Goal: Information Seeking & Learning: Learn about a topic

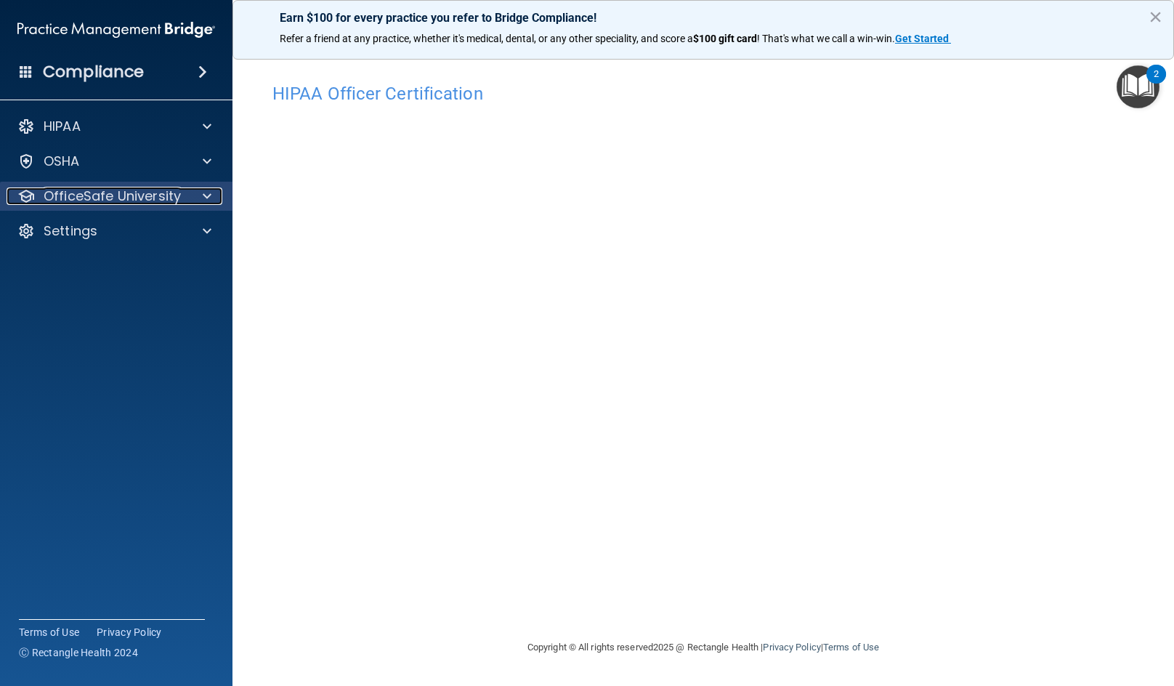
click at [60, 204] on p "OfficeSafe University" at bounding box center [112, 195] width 137 height 17
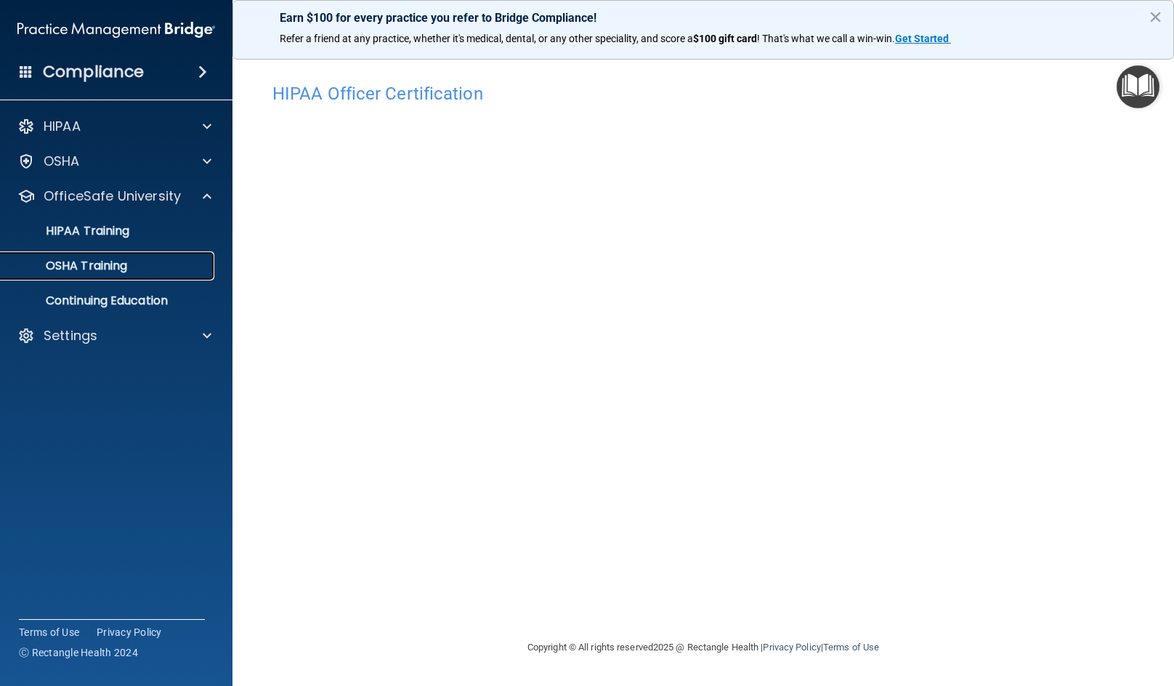
click at [138, 269] on div "OSHA Training" at bounding box center [108, 266] width 198 height 15
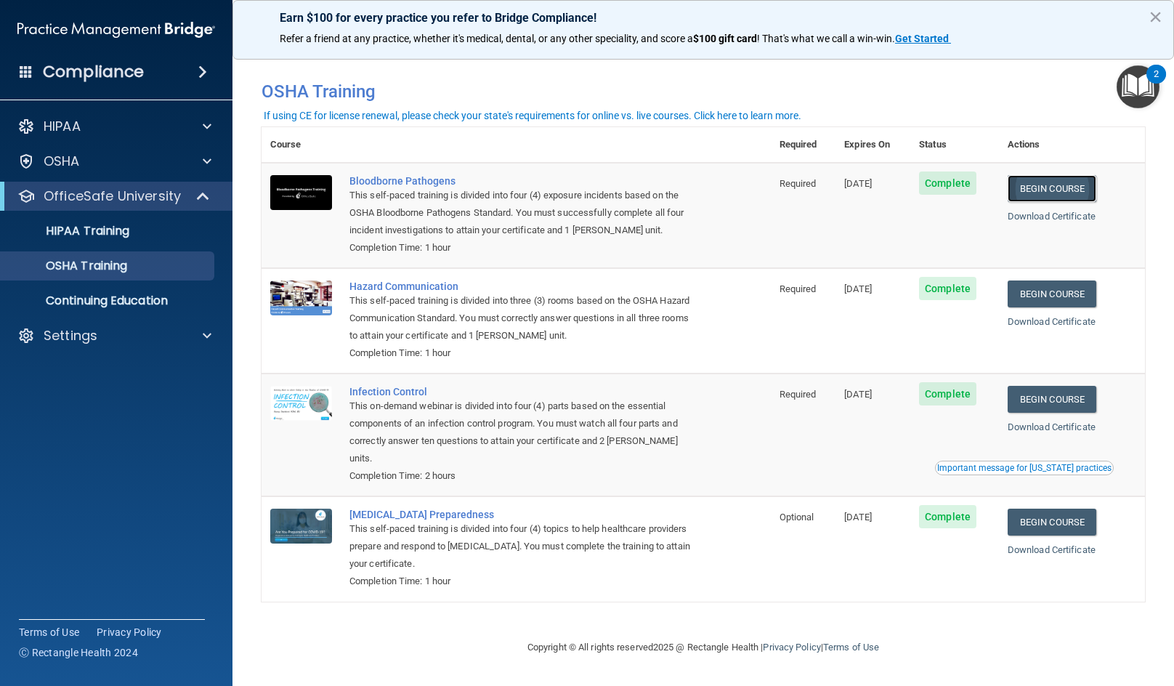
click at [1074, 184] on link "Begin Course" at bounding box center [1051, 188] width 89 height 27
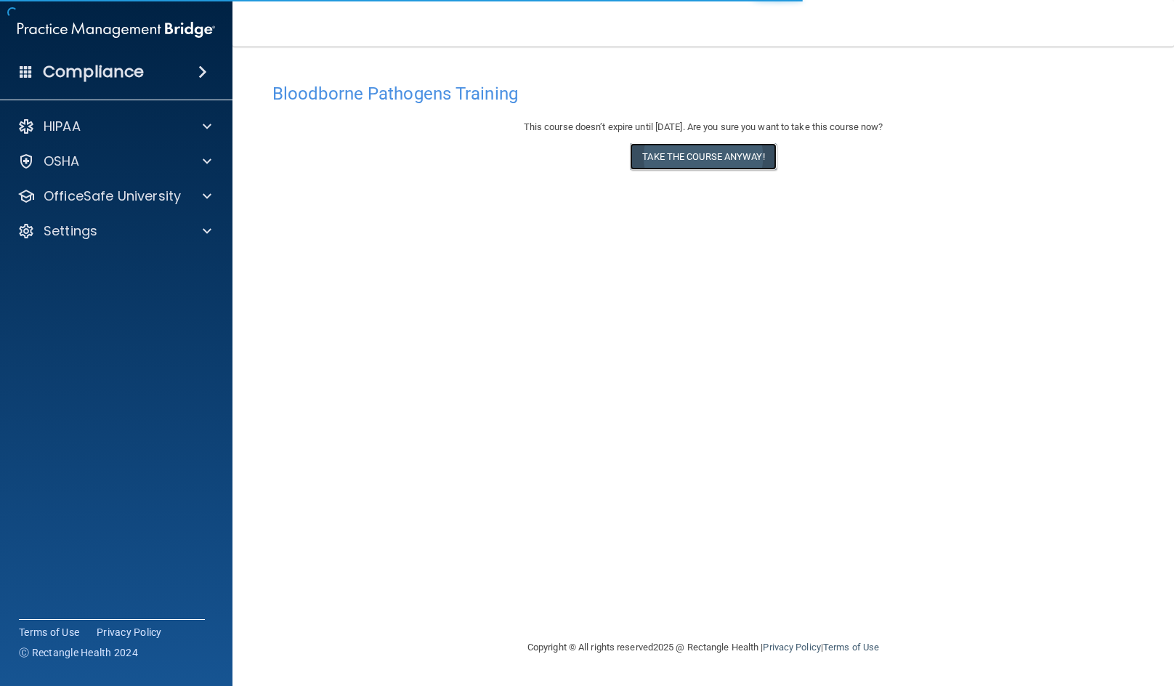
click at [702, 165] on button "Take the course anyway!" at bounding box center [703, 156] width 146 height 27
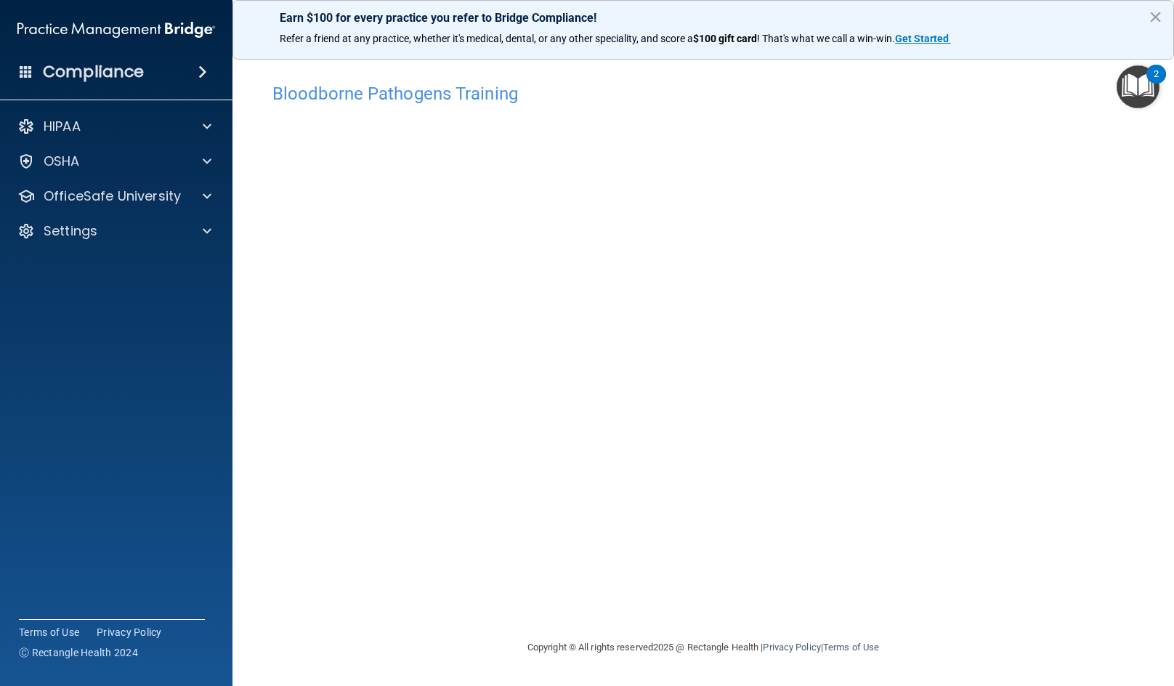
click at [1052, 90] on h4 "Bloodborne Pathogens Training" at bounding box center [702, 93] width 861 height 19
click at [1143, 88] on img "Open Resource Center, 2 new notifications" at bounding box center [1137, 86] width 43 height 43
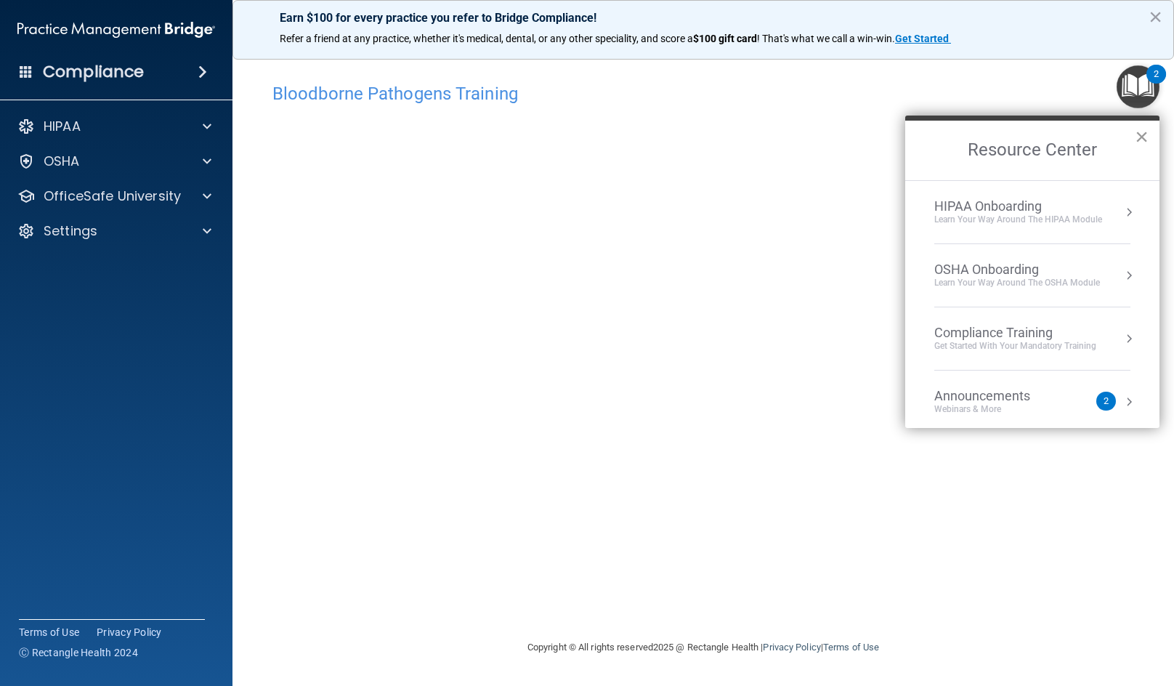
click at [1143, 138] on button "×" at bounding box center [1142, 136] width 14 height 23
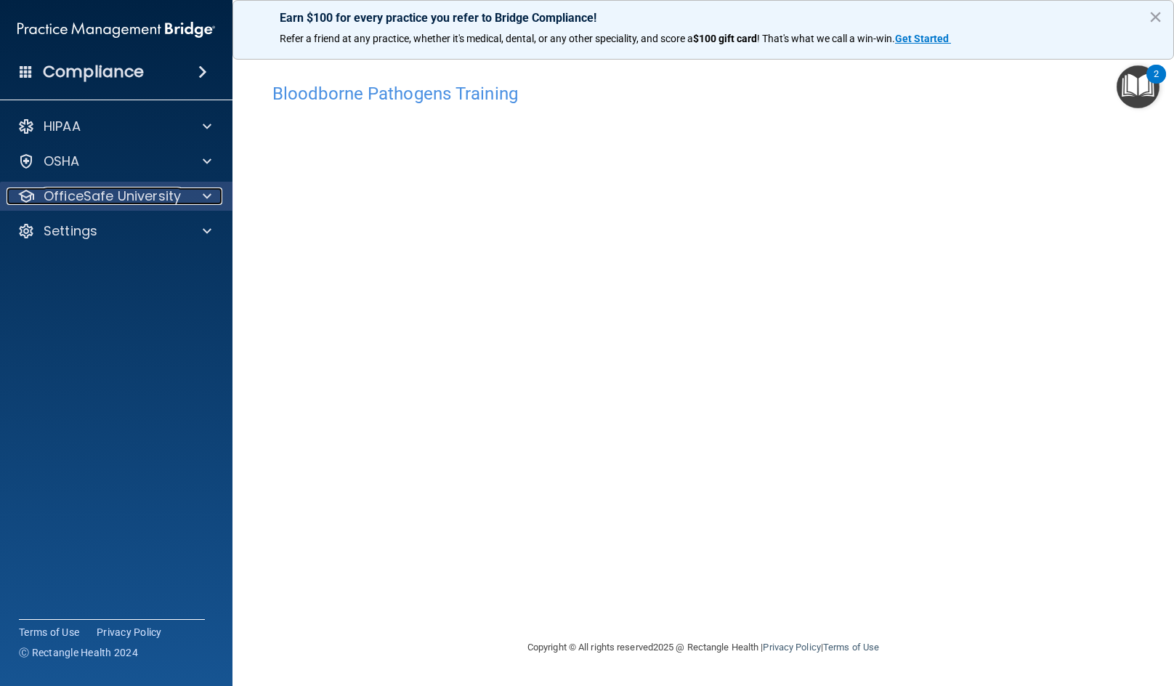
click at [121, 198] on p "OfficeSafe University" at bounding box center [112, 195] width 137 height 17
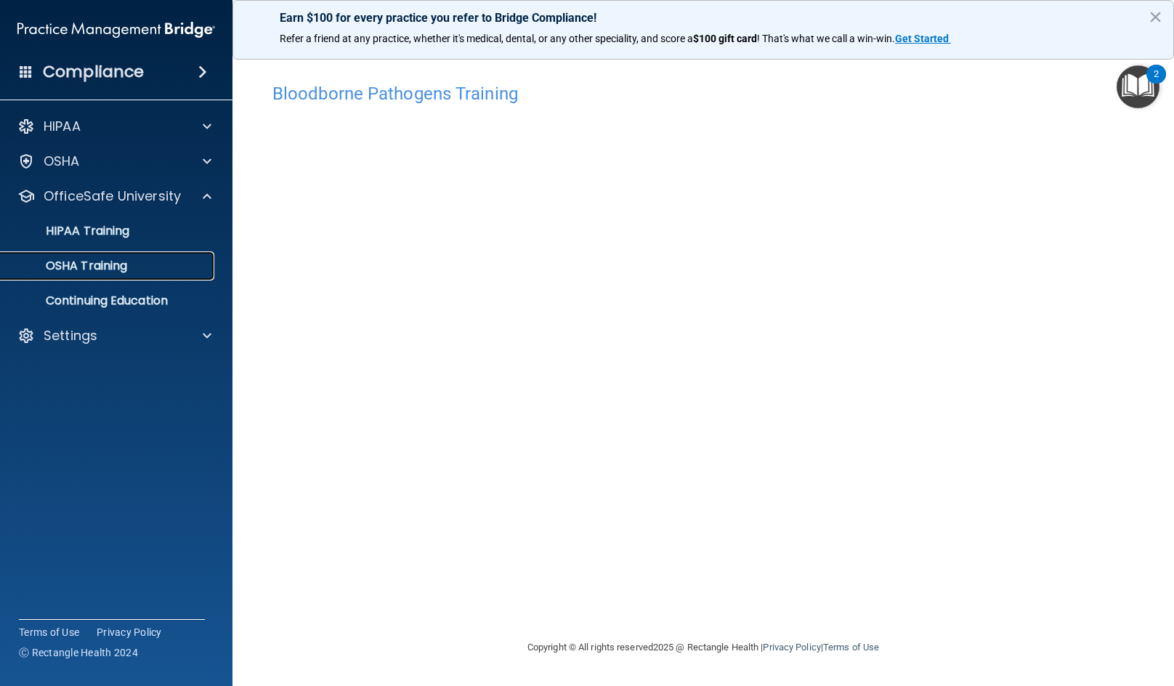
click at [105, 261] on p "OSHA Training" at bounding box center [68, 266] width 118 height 15
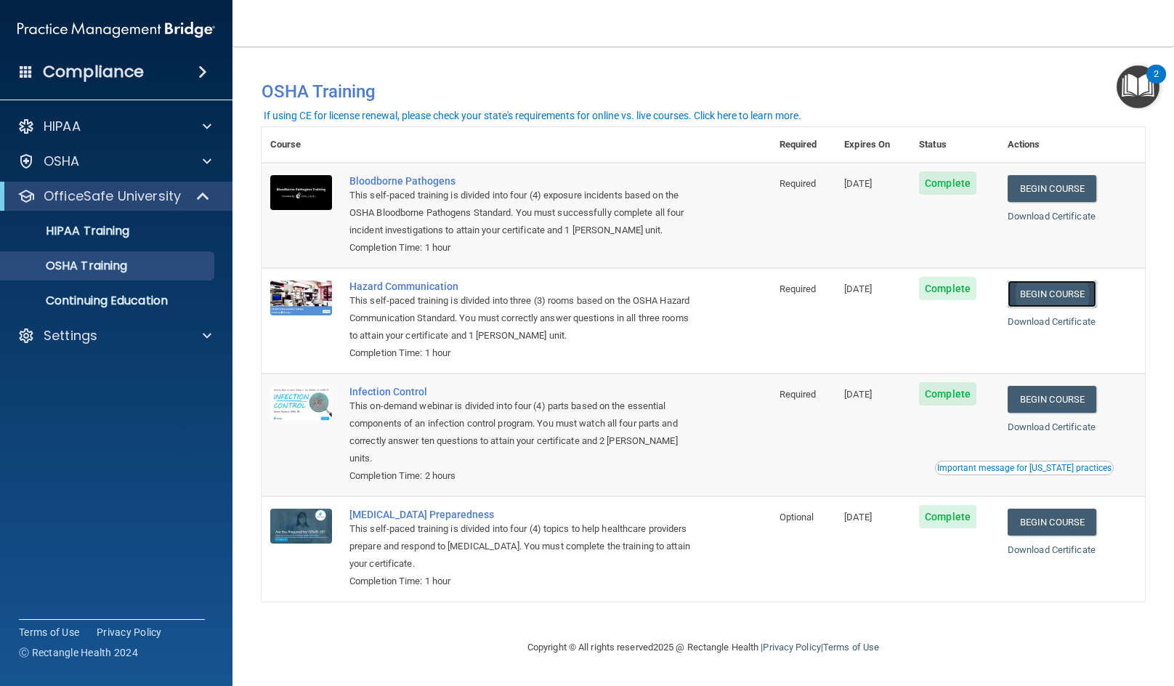
click at [1059, 295] on link "Begin Course" at bounding box center [1051, 293] width 89 height 27
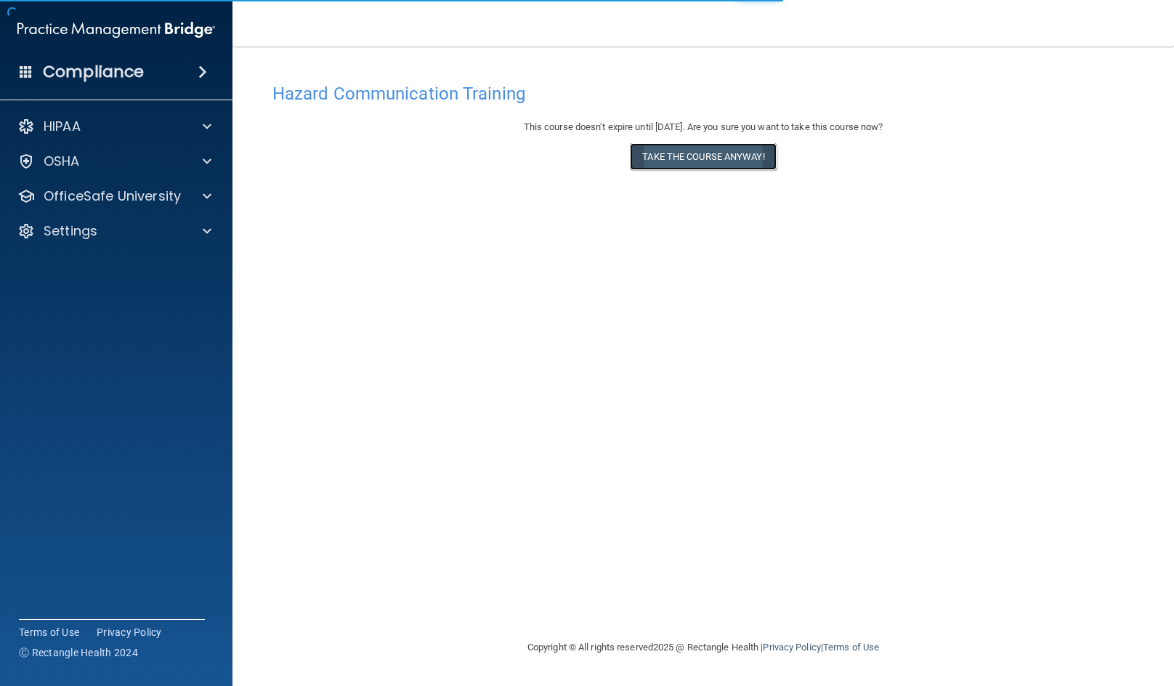
click at [701, 161] on button "Take the course anyway!" at bounding box center [703, 156] width 146 height 27
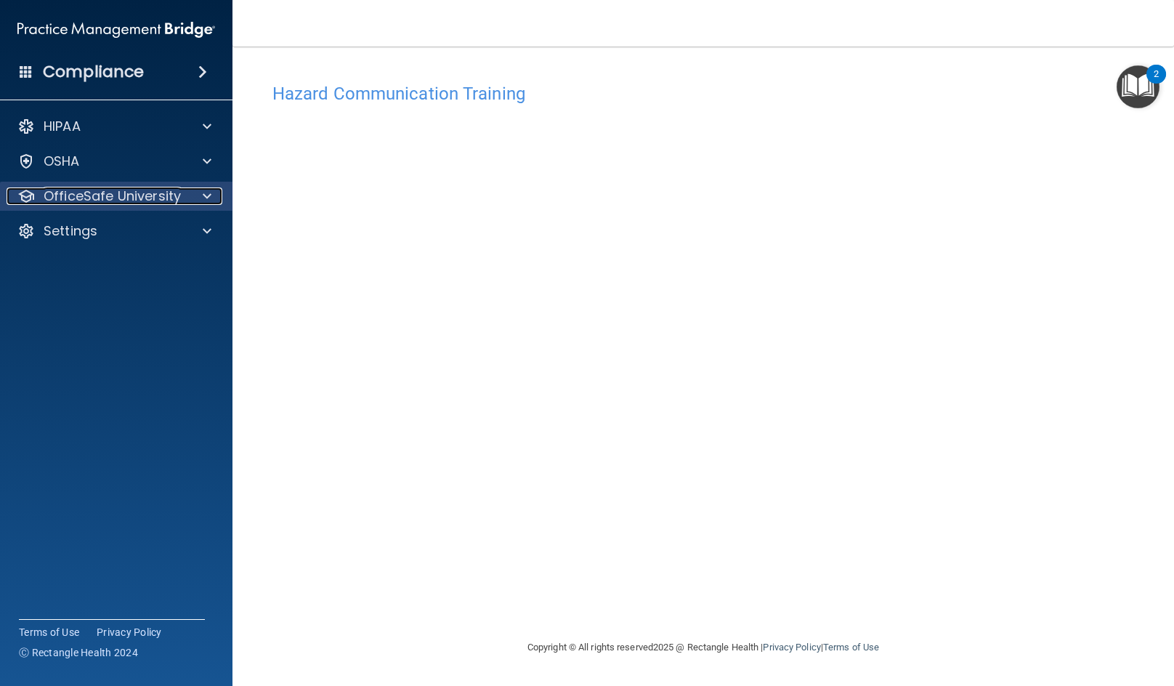
click at [57, 194] on p "OfficeSafe University" at bounding box center [112, 195] width 137 height 17
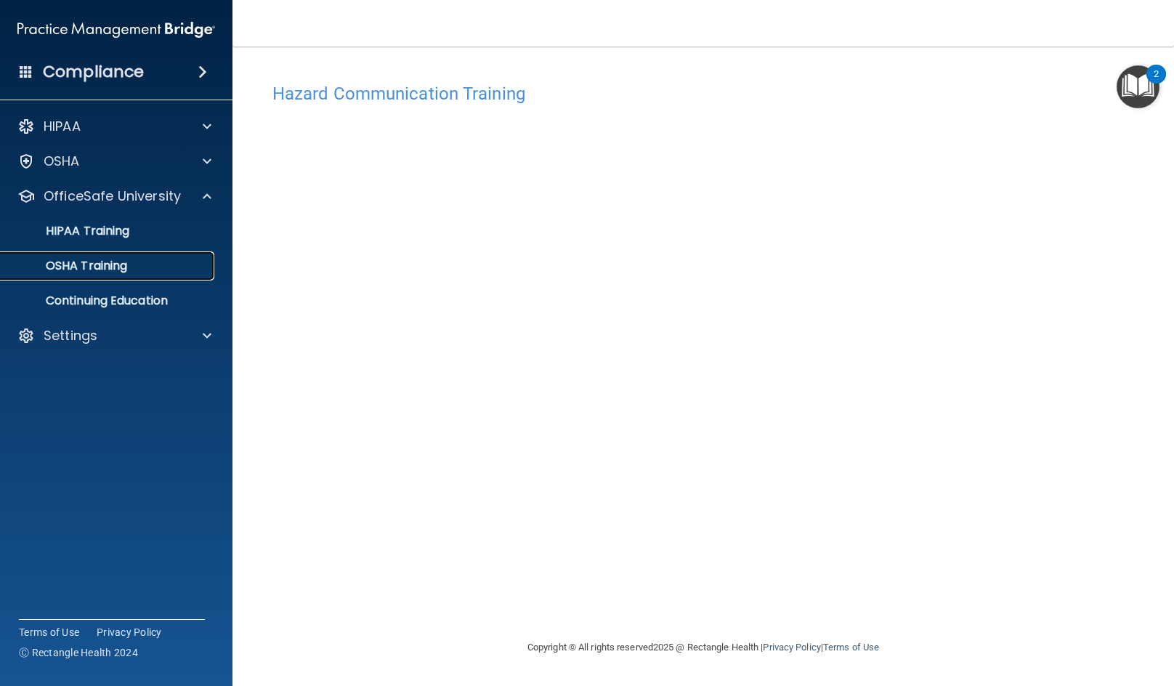
click at [68, 261] on p "OSHA Training" at bounding box center [68, 266] width 118 height 15
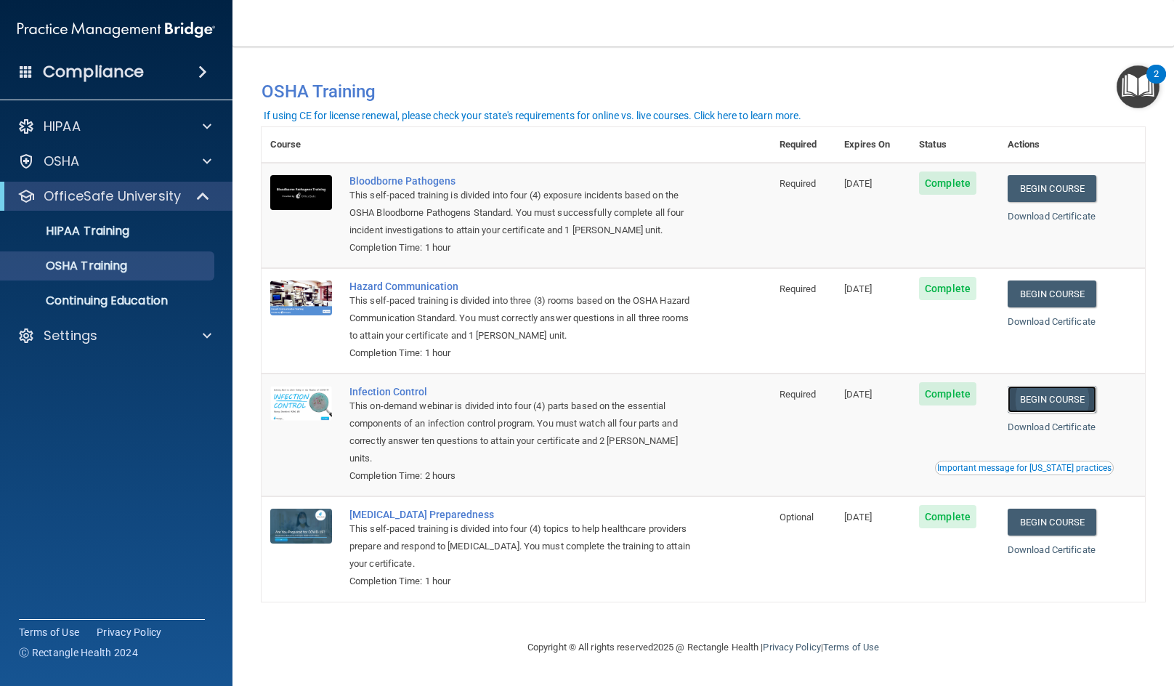
click at [1068, 395] on link "Begin Course" at bounding box center [1051, 399] width 89 height 27
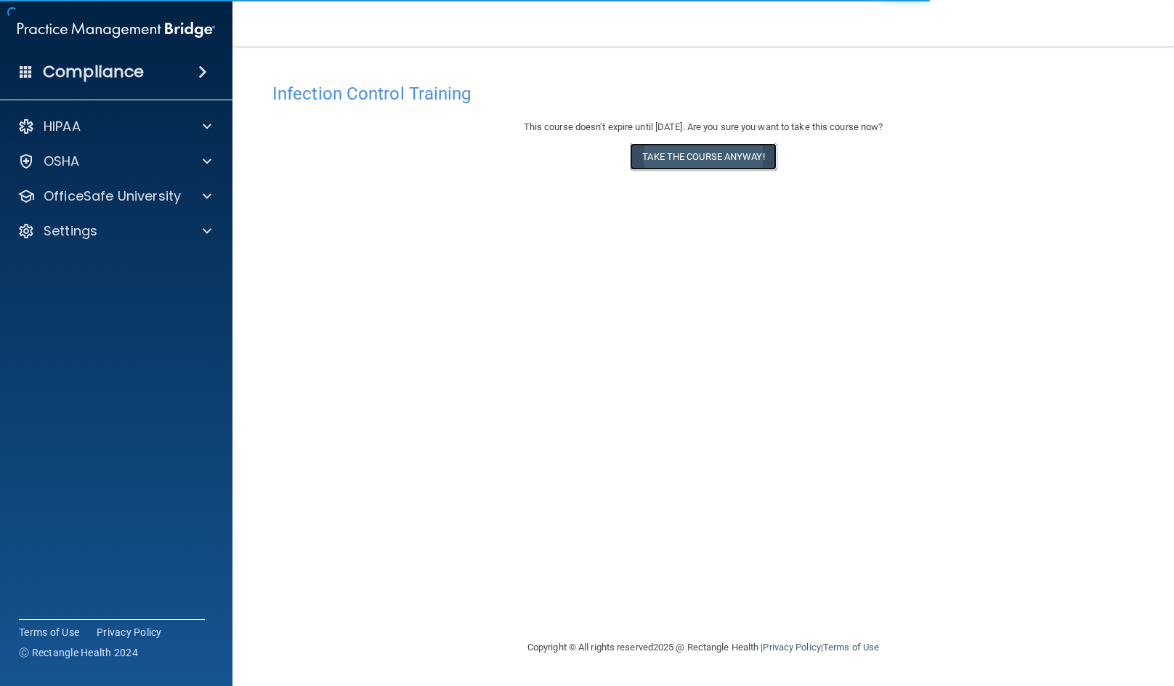
click at [702, 159] on button "Take the course anyway!" at bounding box center [703, 156] width 146 height 27
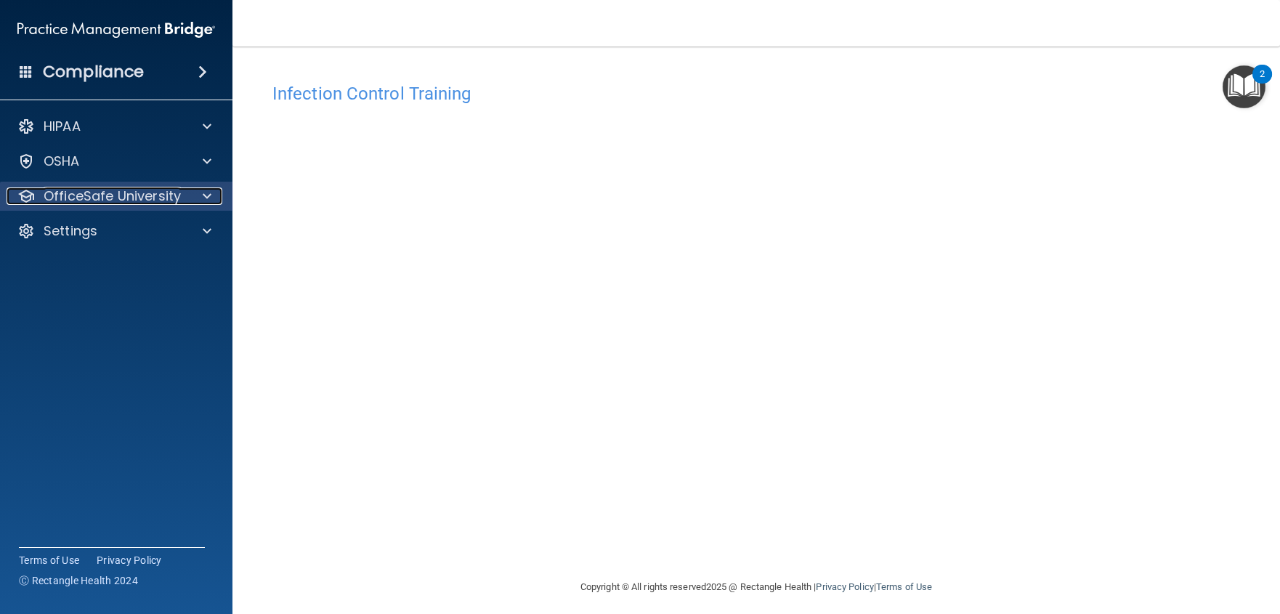
click at [62, 200] on p "OfficeSafe University" at bounding box center [112, 195] width 137 height 17
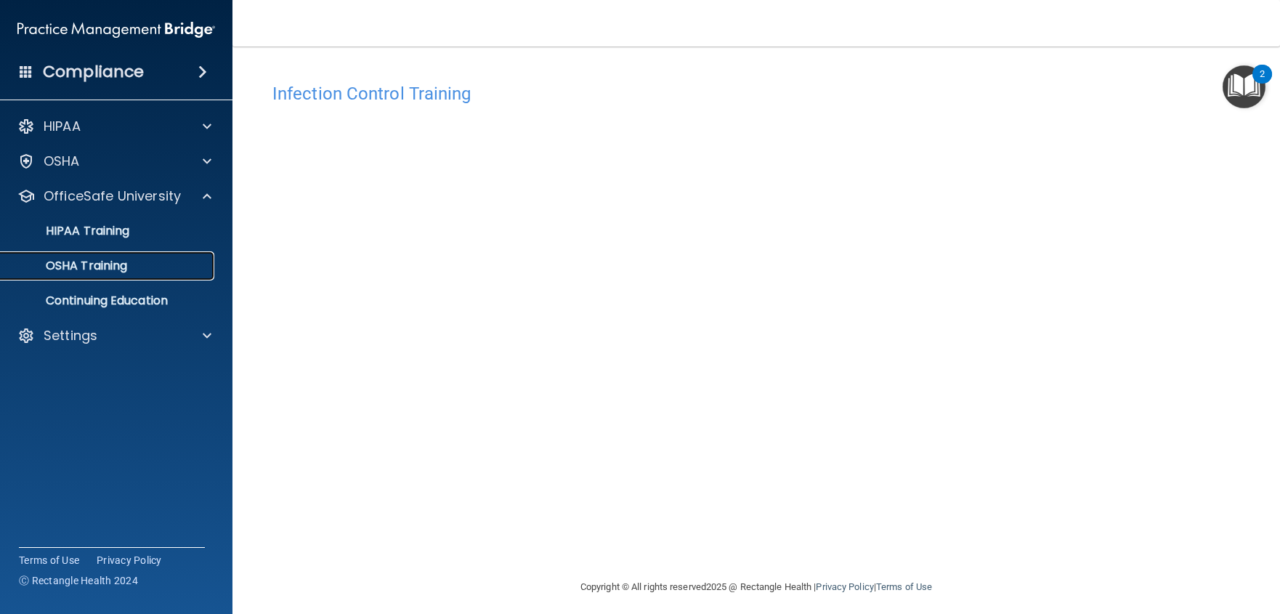
click at [65, 264] on p "OSHA Training" at bounding box center [68, 266] width 118 height 15
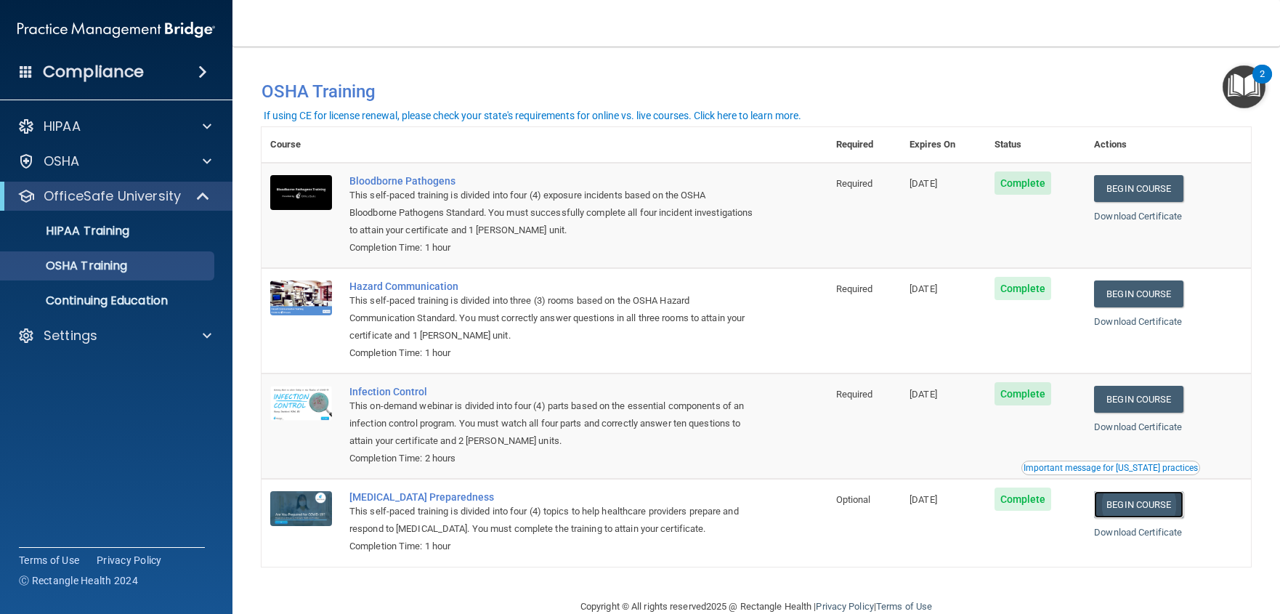
click at [1153, 506] on link "Begin Course" at bounding box center [1138, 504] width 89 height 27
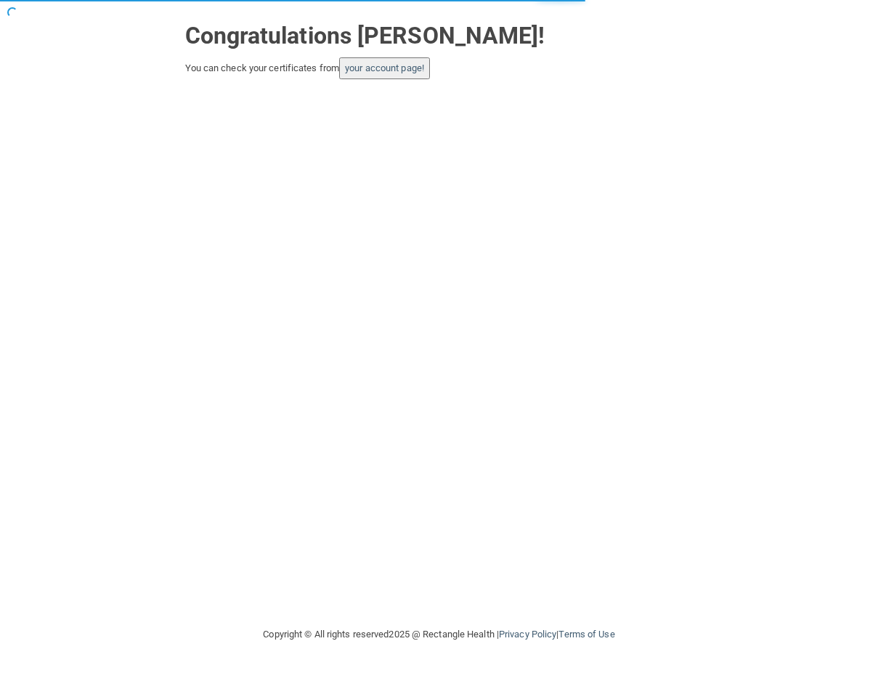
click at [397, 73] on button "your account page!" at bounding box center [384, 68] width 91 height 22
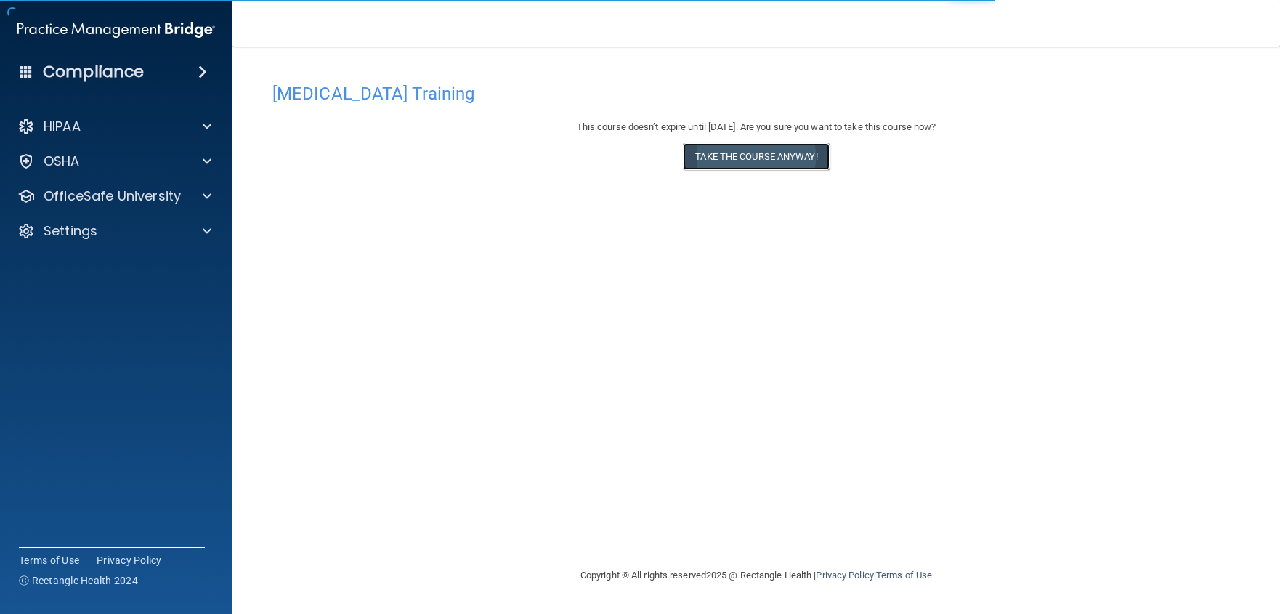
click at [749, 155] on button "Take the course anyway!" at bounding box center [756, 156] width 146 height 27
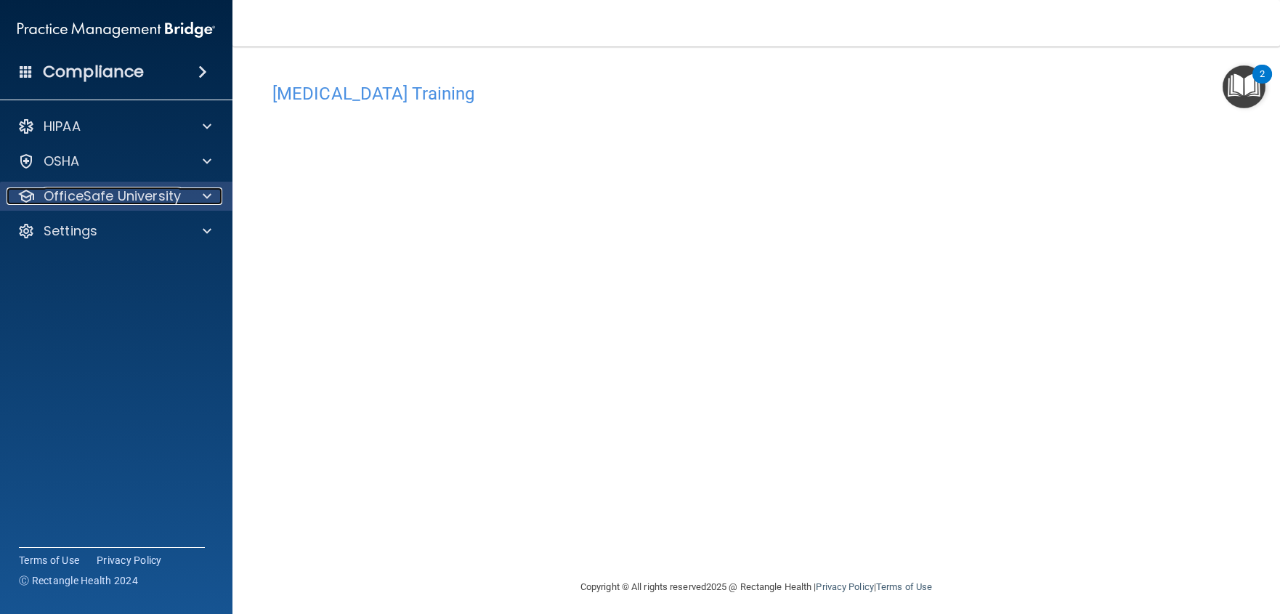
click at [114, 201] on p "OfficeSafe University" at bounding box center [112, 195] width 137 height 17
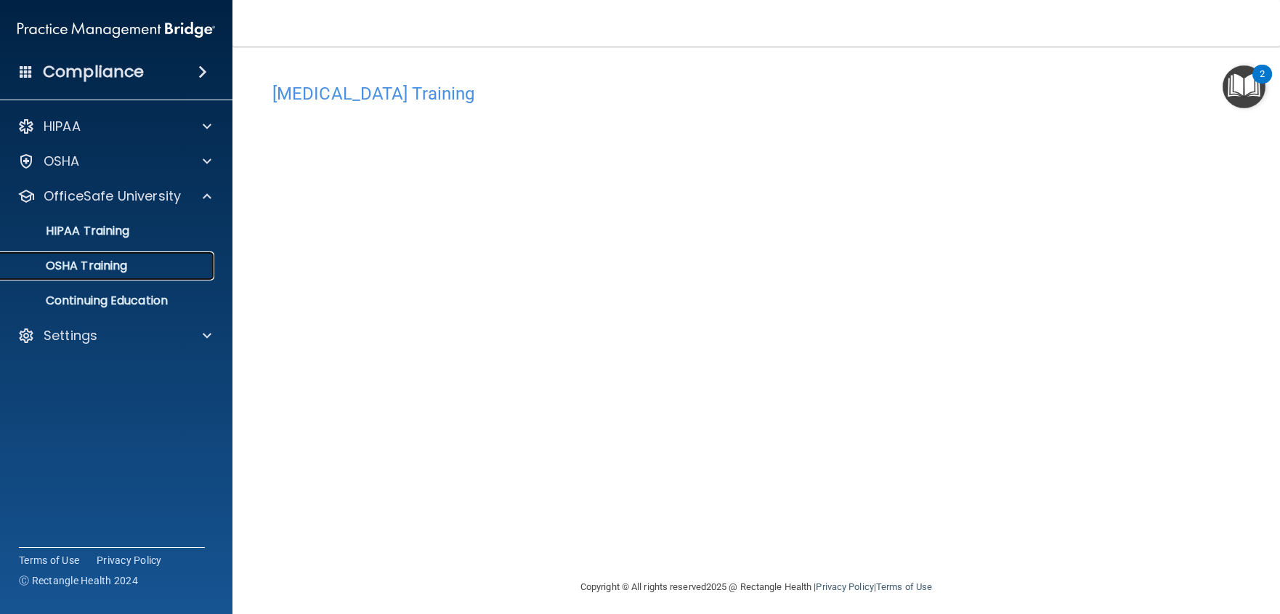
click at [92, 265] on p "OSHA Training" at bounding box center [68, 266] width 118 height 15
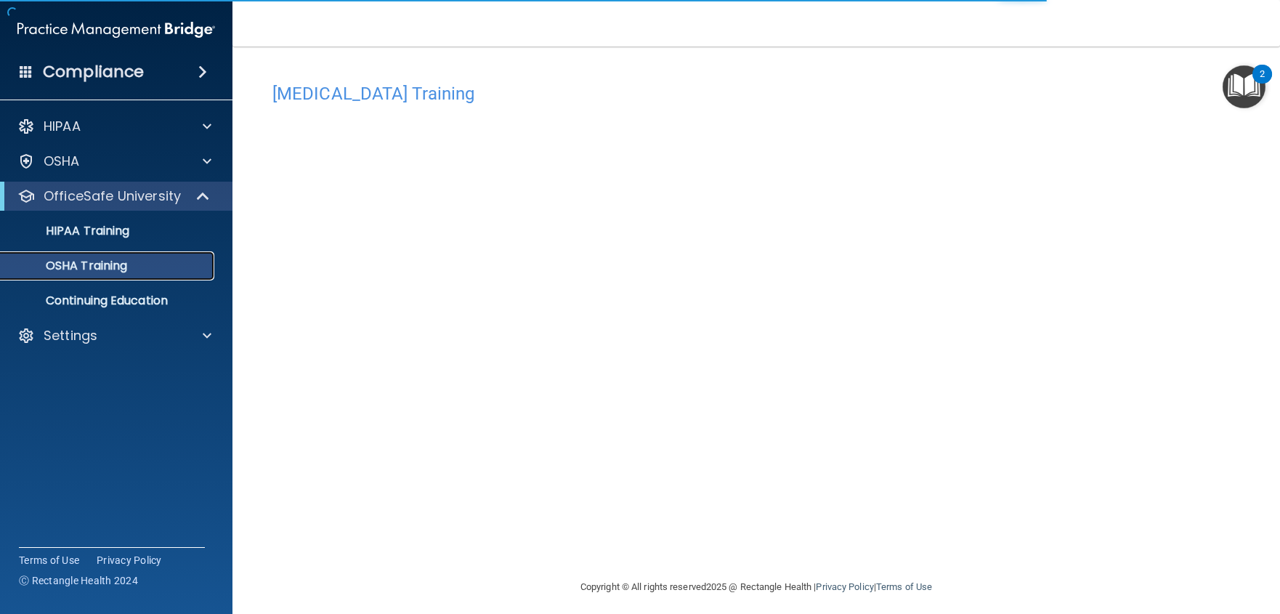
click at [103, 266] on p "OSHA Training" at bounding box center [68, 266] width 118 height 15
